Goal: Find specific page/section: Find specific page/section

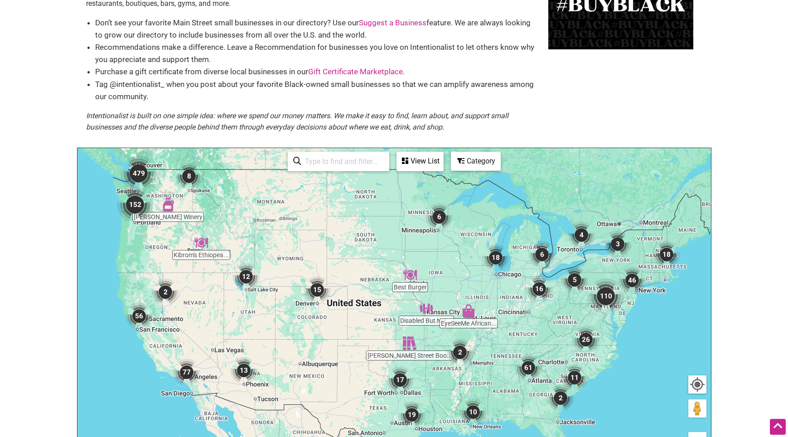
scroll to position [70, 0]
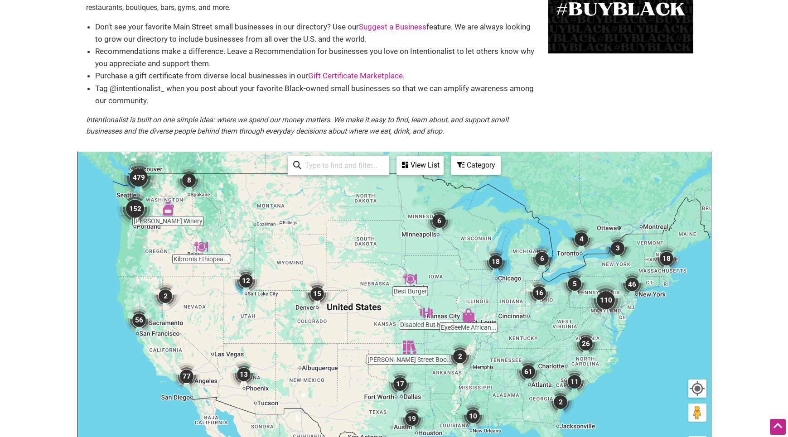
click at [130, 197] on img "152" at bounding box center [135, 209] width 36 height 36
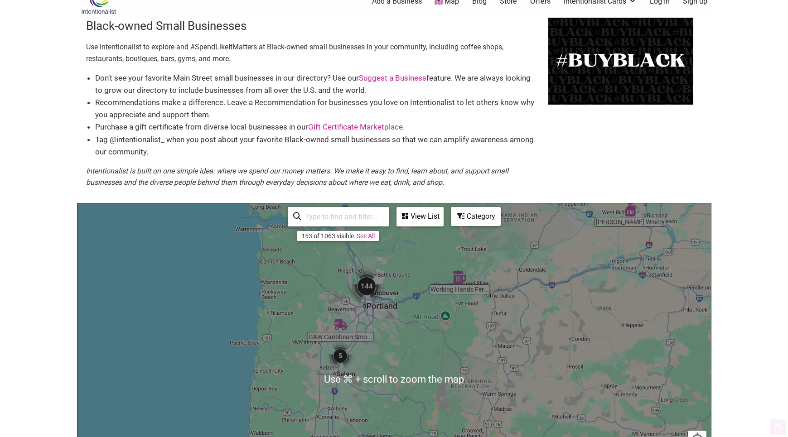
scroll to position [0, 0]
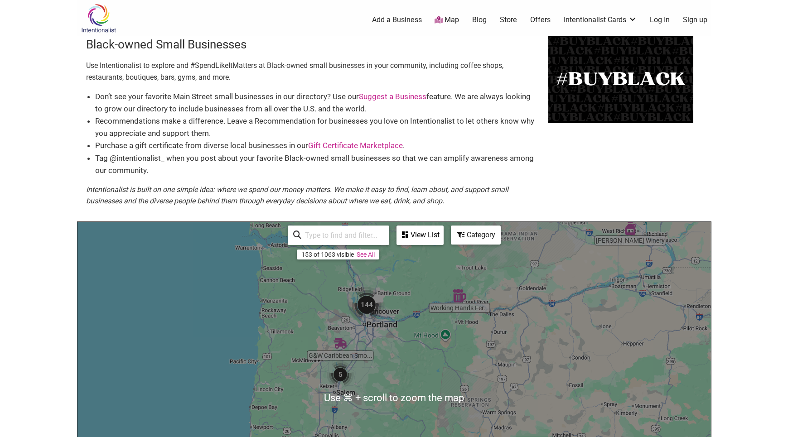
click at [310, 230] on input "search" at bounding box center [342, 236] width 82 height 18
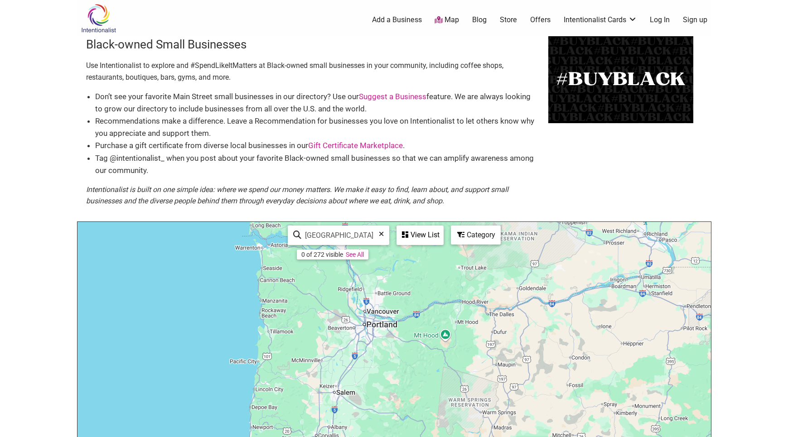
type input "[GEOGRAPHIC_DATA]"
click at [423, 238] on div "View List" at bounding box center [419, 235] width 45 height 17
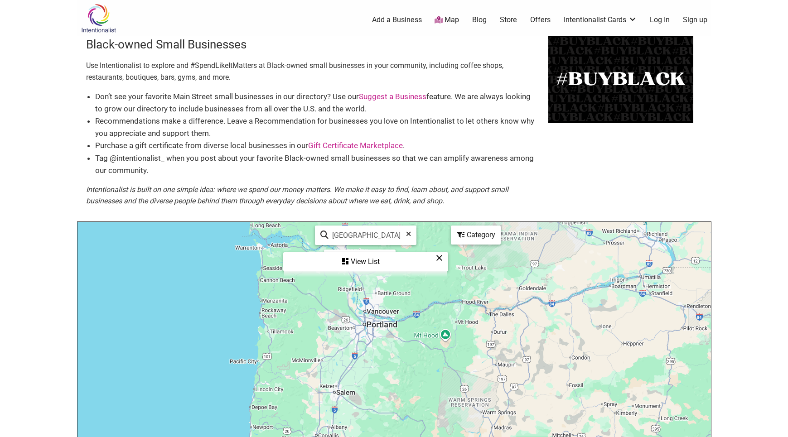
click at [377, 259] on div "View List" at bounding box center [365, 261] width 163 height 17
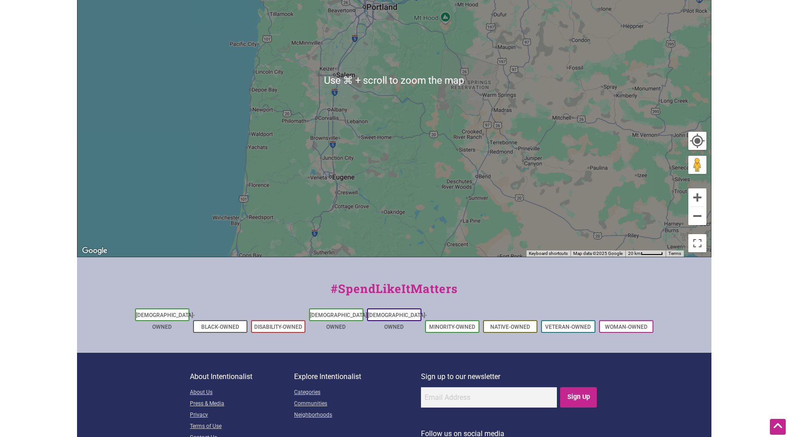
scroll to position [318, 0]
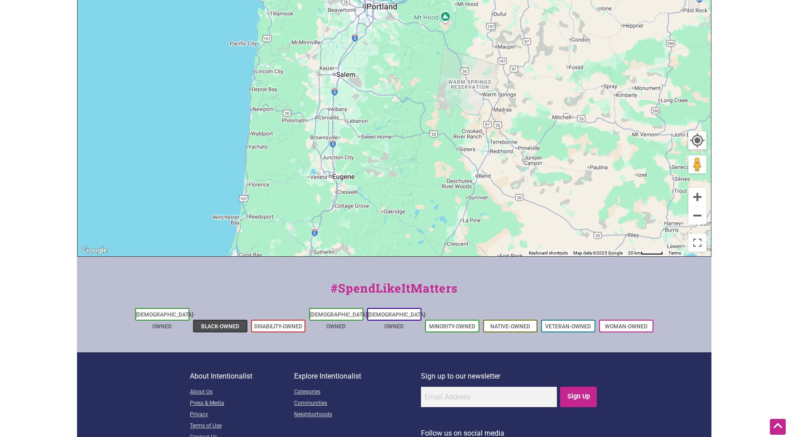
click at [205, 323] on link "Black-Owned" at bounding box center [220, 326] width 38 height 6
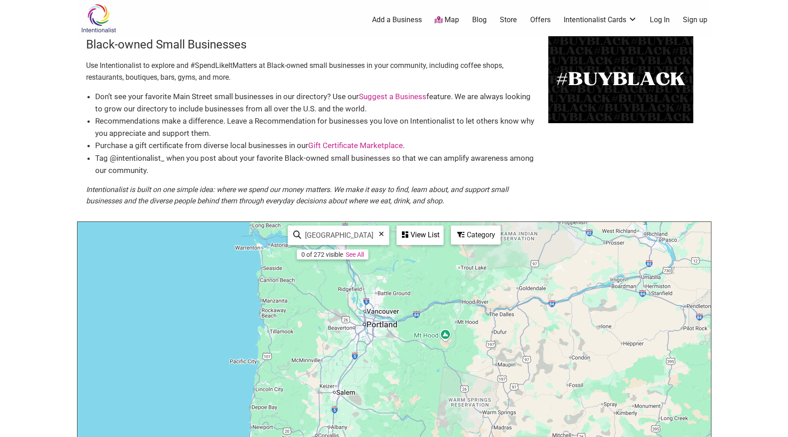
scroll to position [0, 0]
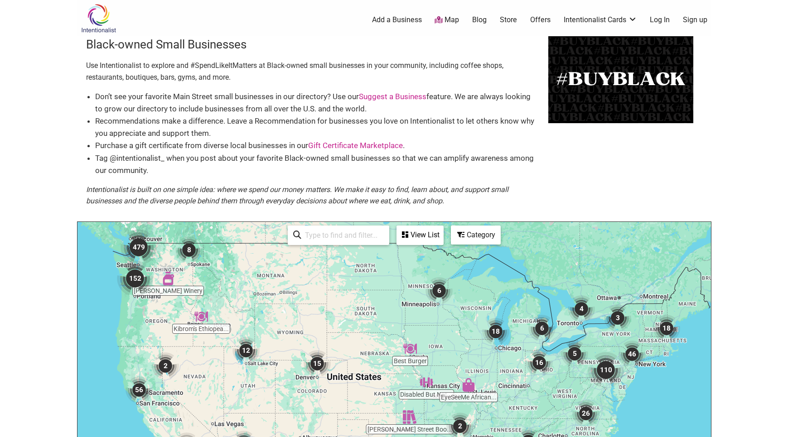
click at [323, 237] on input "search" at bounding box center [342, 236] width 82 height 18
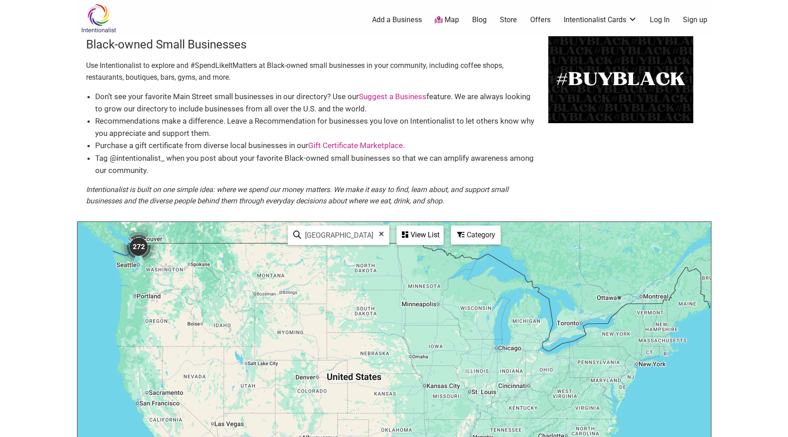
type input "[GEOGRAPHIC_DATA]"
click at [416, 236] on div "View List" at bounding box center [419, 235] width 45 height 17
